Goal: Task Accomplishment & Management: Use online tool/utility

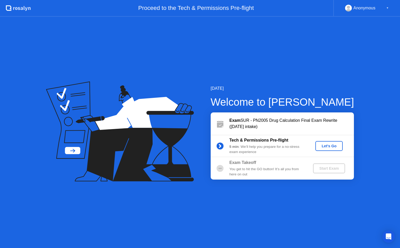
click at [330, 144] on div "Let's Go" at bounding box center [328, 146] width 23 height 4
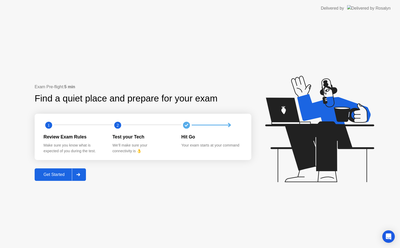
click at [68, 175] on div "Get Started" at bounding box center [54, 174] width 36 height 5
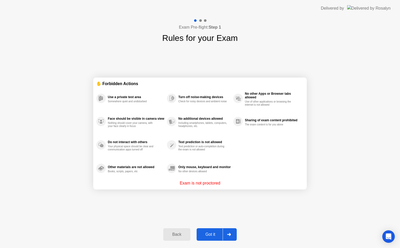
click at [235, 230] on button "Got it" at bounding box center [217, 234] width 40 height 12
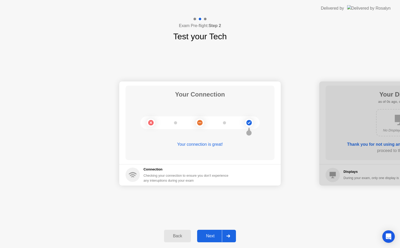
click at [214, 237] on div "Next" at bounding box center [210, 236] width 23 height 5
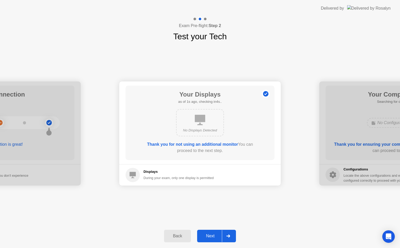
click at [216, 236] on div "Next" at bounding box center [210, 236] width 23 height 5
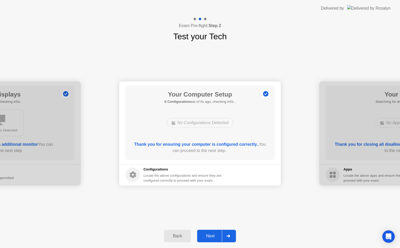
click at [217, 236] on div "Next" at bounding box center [210, 236] width 23 height 5
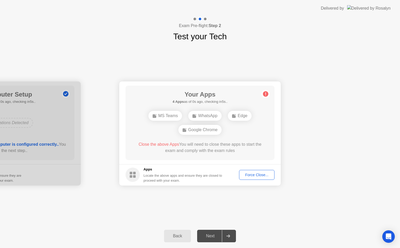
click at [208, 234] on div "Next" at bounding box center [210, 236] width 23 height 5
click at [264, 173] on div "Force Close..." at bounding box center [257, 175] width 32 height 4
click at [252, 178] on button "Force Close..." at bounding box center [256, 175] width 35 height 10
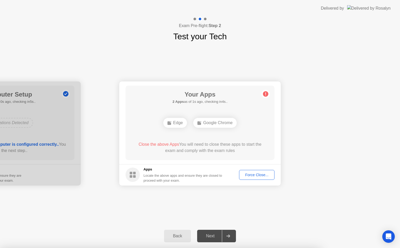
click at [209, 171] on h5 "Apps" at bounding box center [182, 169] width 79 height 5
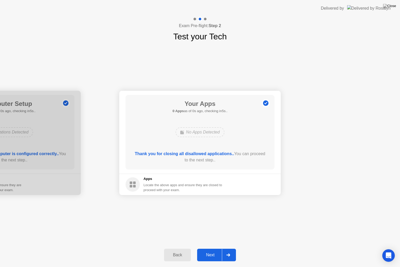
click at [217, 248] on div "Next" at bounding box center [210, 254] width 23 height 5
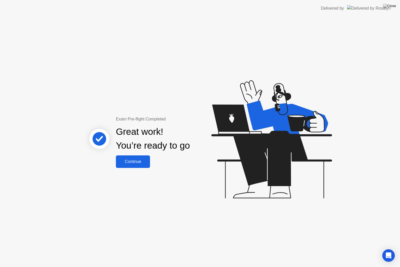
click at [142, 168] on div "Exam Pre-flight Completed Great work! You’re ready to go Continue" at bounding box center [200, 142] width 400 height 250
click at [139, 156] on button "Continue" at bounding box center [133, 161] width 34 height 12
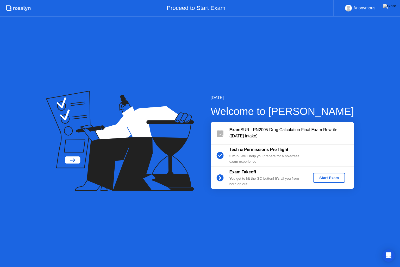
click at [321, 175] on div "Start Exam" at bounding box center [329, 177] width 28 height 4
